Goal: Task Accomplishment & Management: Manage account settings

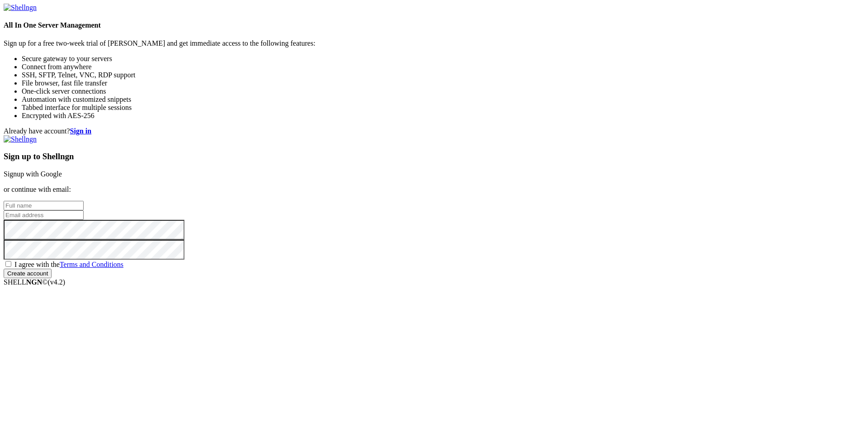
click at [62, 170] on link "Signup with Google" at bounding box center [33, 174] width 58 height 8
click at [84, 201] on input "text" at bounding box center [44, 205] width 80 height 9
type input "ex8"
type input "n"
type input "[EMAIL_ADDRESS][DOMAIN_NAME]"
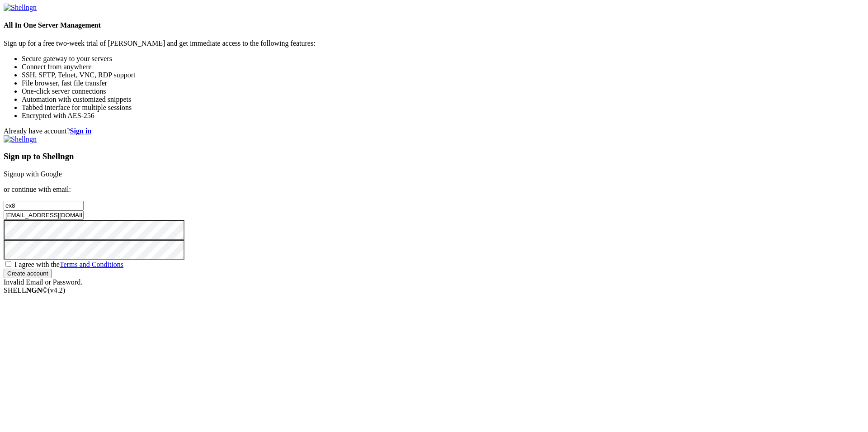
click at [123, 268] on span "I agree with the Terms and Conditions" at bounding box center [68, 264] width 109 height 8
click at [11, 267] on input "I agree with the Terms and Conditions" at bounding box center [8, 264] width 6 height 6
checkbox input "true"
click at [52, 278] on input "Create account" at bounding box center [28, 272] width 48 height 9
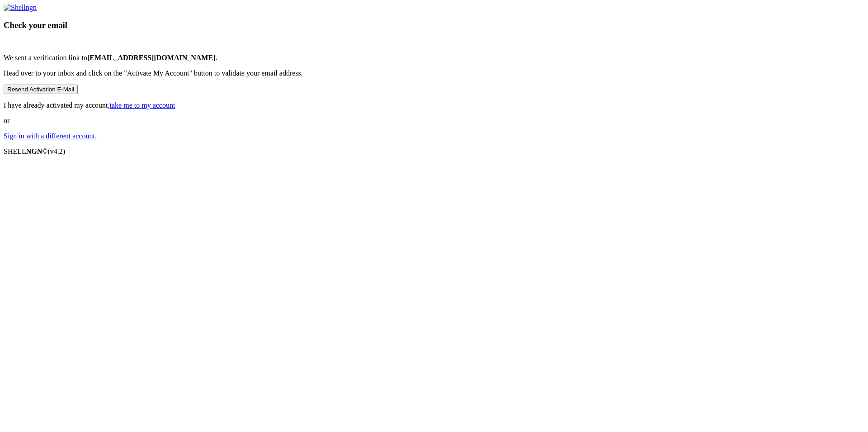
click at [175, 109] on link "take me to my account" at bounding box center [143, 105] width 66 height 8
click at [535, 140] on div "Check your email We sent a verification link to [EMAIL_ADDRESS][DOMAIN_NAME] . …" at bounding box center [434, 72] width 860 height 136
click at [175, 109] on link "take me to my account" at bounding box center [143, 105] width 66 height 8
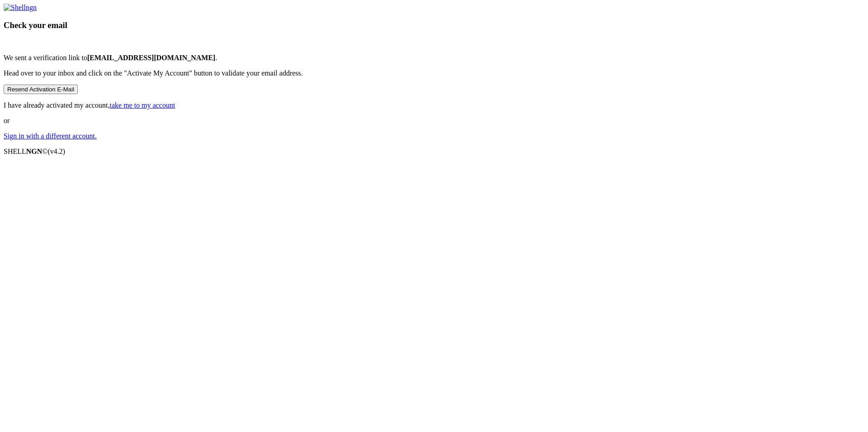
click at [175, 109] on link "take me to my account" at bounding box center [143, 105] width 66 height 8
click at [464, 77] on p "Head over to your inbox and click on the "Activate My Account" button to valida…" at bounding box center [434, 73] width 860 height 8
click at [477, 109] on p "I have already activated my account, take me to my account" at bounding box center [434, 105] width 860 height 8
click at [175, 109] on link "take me to my account" at bounding box center [143, 105] width 66 height 8
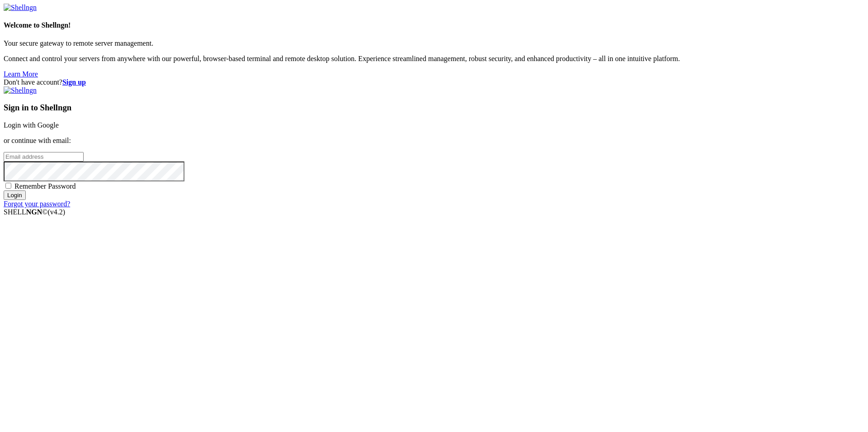
click at [84, 161] on input "email" at bounding box center [44, 156] width 80 height 9
type input "[EMAIL_ADDRESS][DOMAIN_NAME]"
click at [4, 190] on input "Login" at bounding box center [15, 194] width 22 height 9
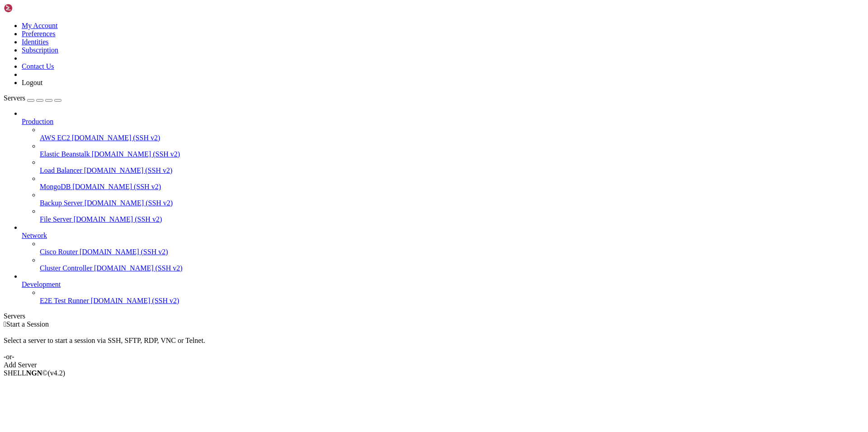
click at [488, 361] on div "Add Server" at bounding box center [434, 365] width 860 height 8
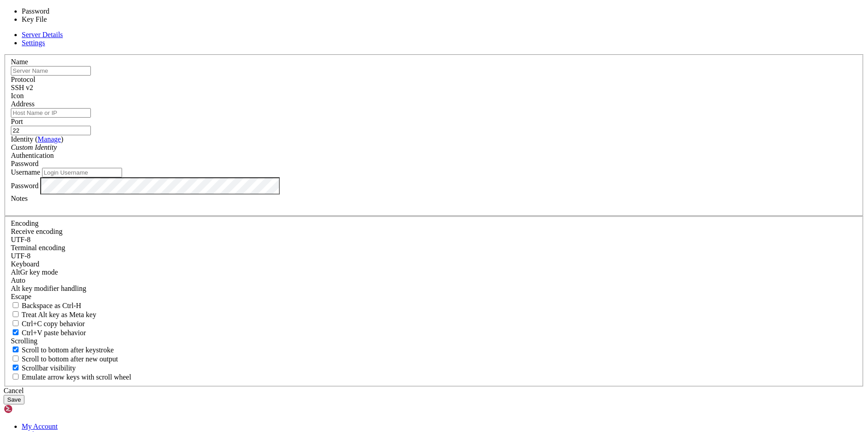
click at [38, 167] on span "Password" at bounding box center [25, 164] width 28 height 8
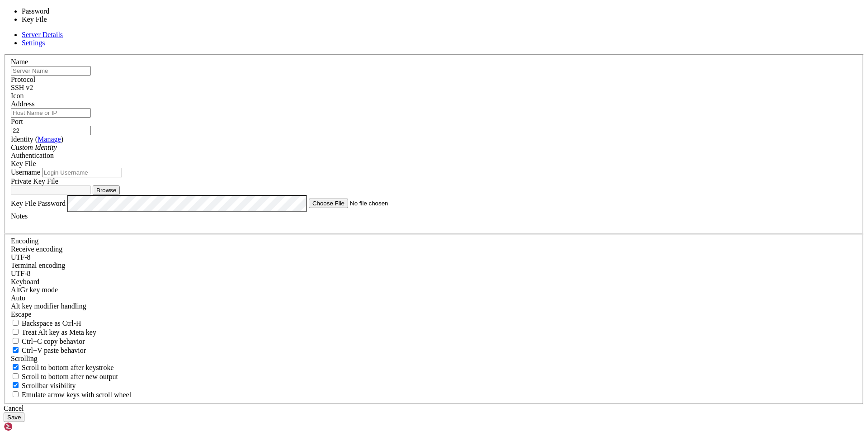
click at [502, 168] on div "Key File" at bounding box center [434, 164] width 846 height 8
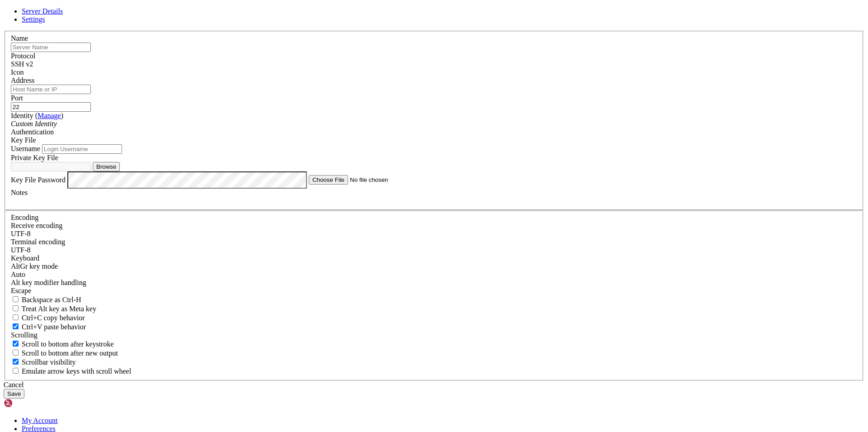
click at [122, 154] on input "Username" at bounding box center [82, 148] width 80 height 9
click at [45, 23] on span "Settings" at bounding box center [33, 19] width 23 height 8
click at [63, 15] on span "Server Details" at bounding box center [42, 11] width 41 height 8
click at [419, 128] on div "Custom Identity" at bounding box center [434, 124] width 846 height 8
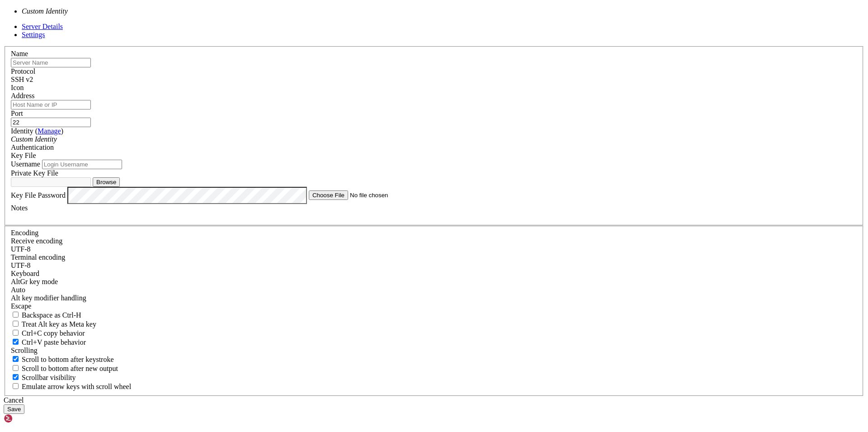
click at [419, 143] on div "Custom Identity" at bounding box center [434, 139] width 846 height 8
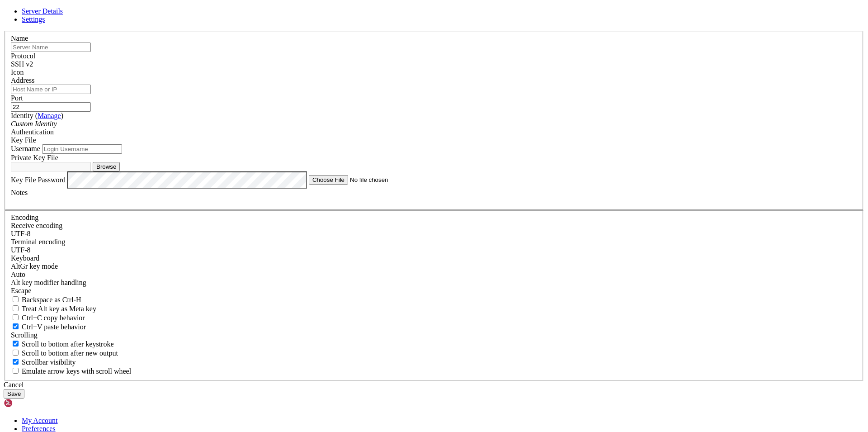
click at [61, 119] on link "Manage" at bounding box center [49, 116] width 23 height 8
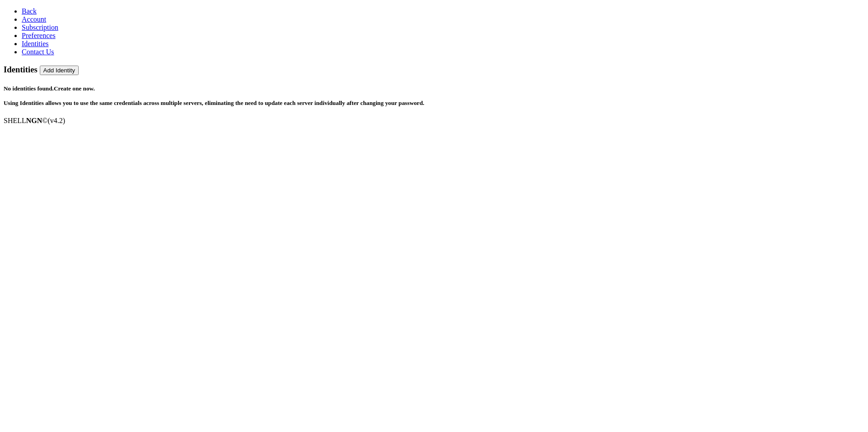
click at [42, 31] on span "Subscription" at bounding box center [40, 27] width 37 height 8
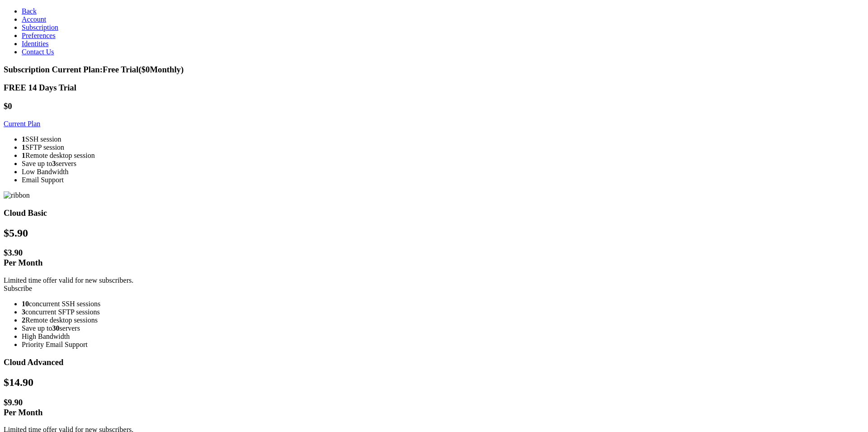
click at [39, 39] on span "Preferences" at bounding box center [39, 36] width 34 height 8
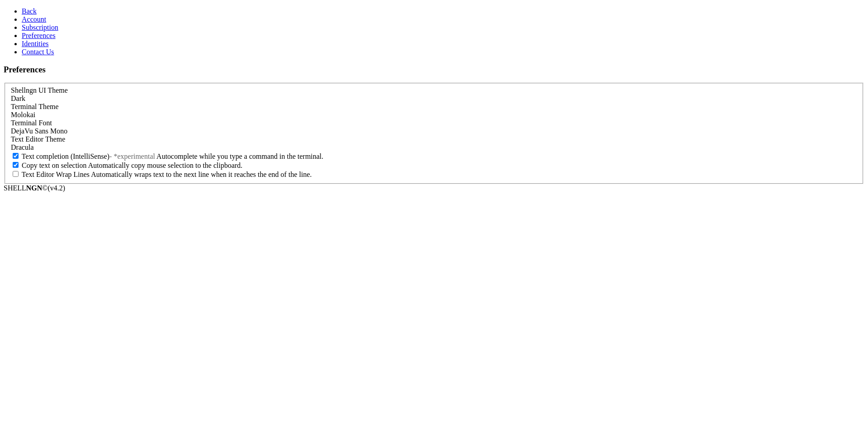
click at [46, 23] on link "Account" at bounding box center [34, 19] width 24 height 8
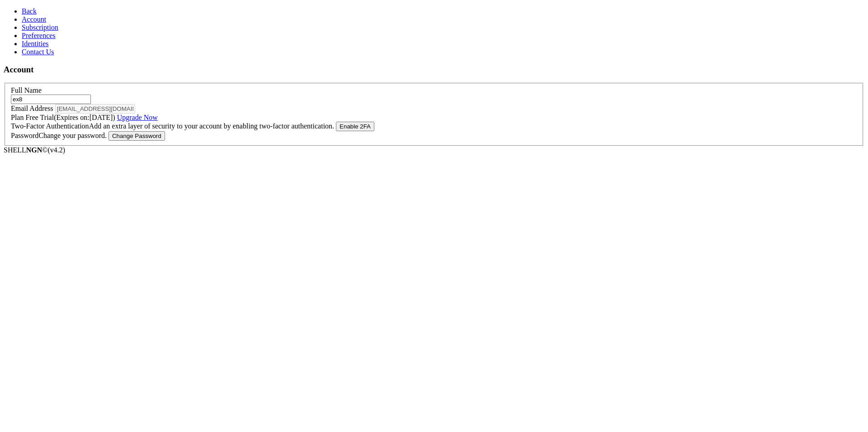
click at [158, 121] on link "Upgrade Now" at bounding box center [137, 117] width 41 height 8
